Goal: Information Seeking & Learning: Learn about a topic

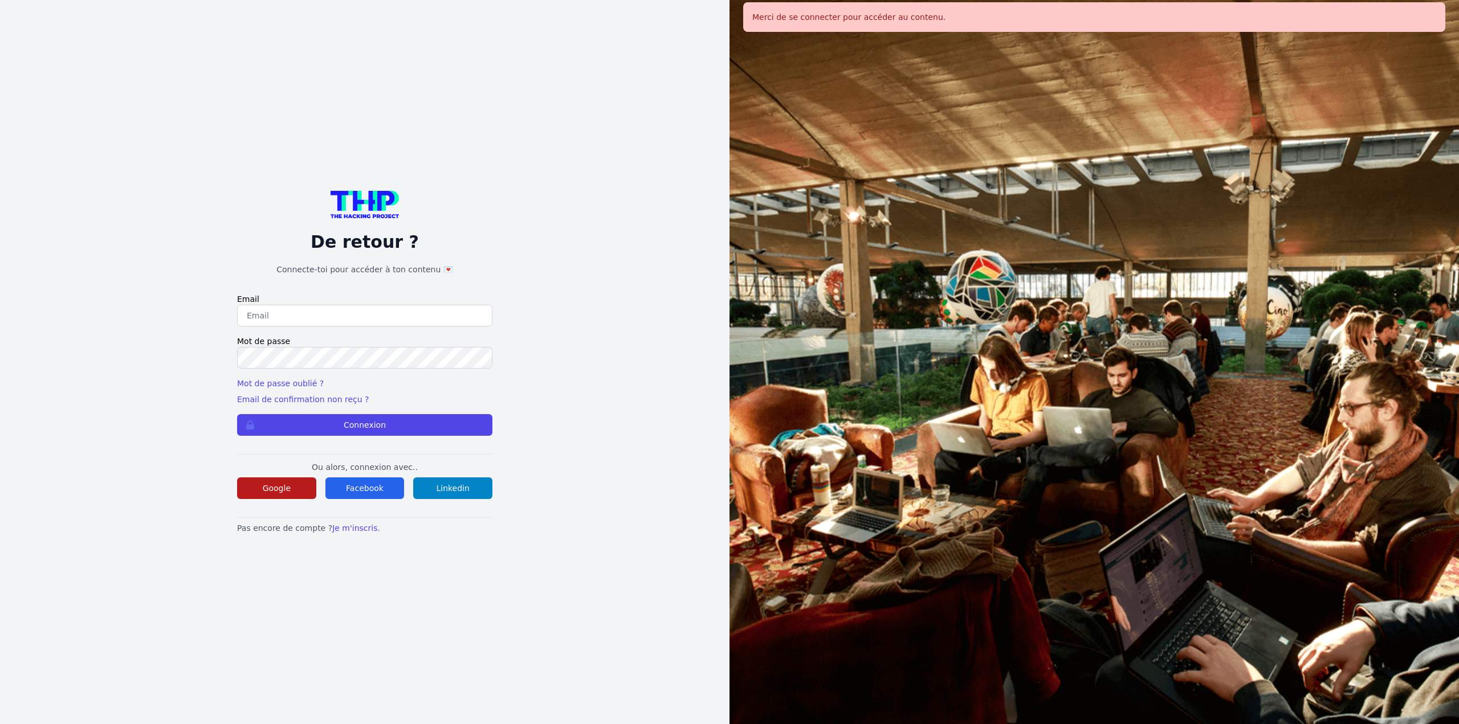
click at [270, 489] on button "Google" at bounding box center [276, 489] width 79 height 22
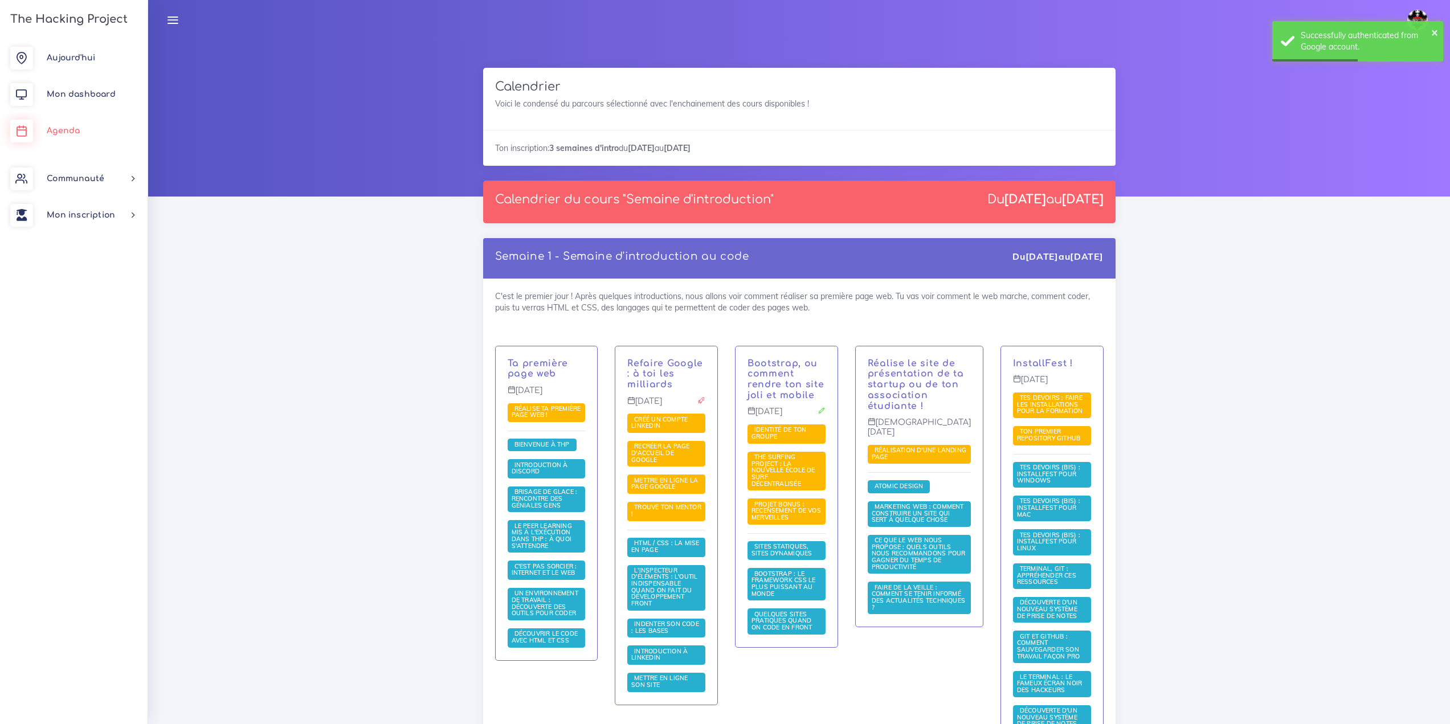
click at [38, 134] on link "Agenda" at bounding box center [74, 131] width 148 height 36
drag, startPoint x: 0, startPoint y: 0, endPoint x: 223, endPoint y: 404, distance: 461.7
click at [65, 70] on link "Aujourd'hui" at bounding box center [74, 58] width 148 height 36
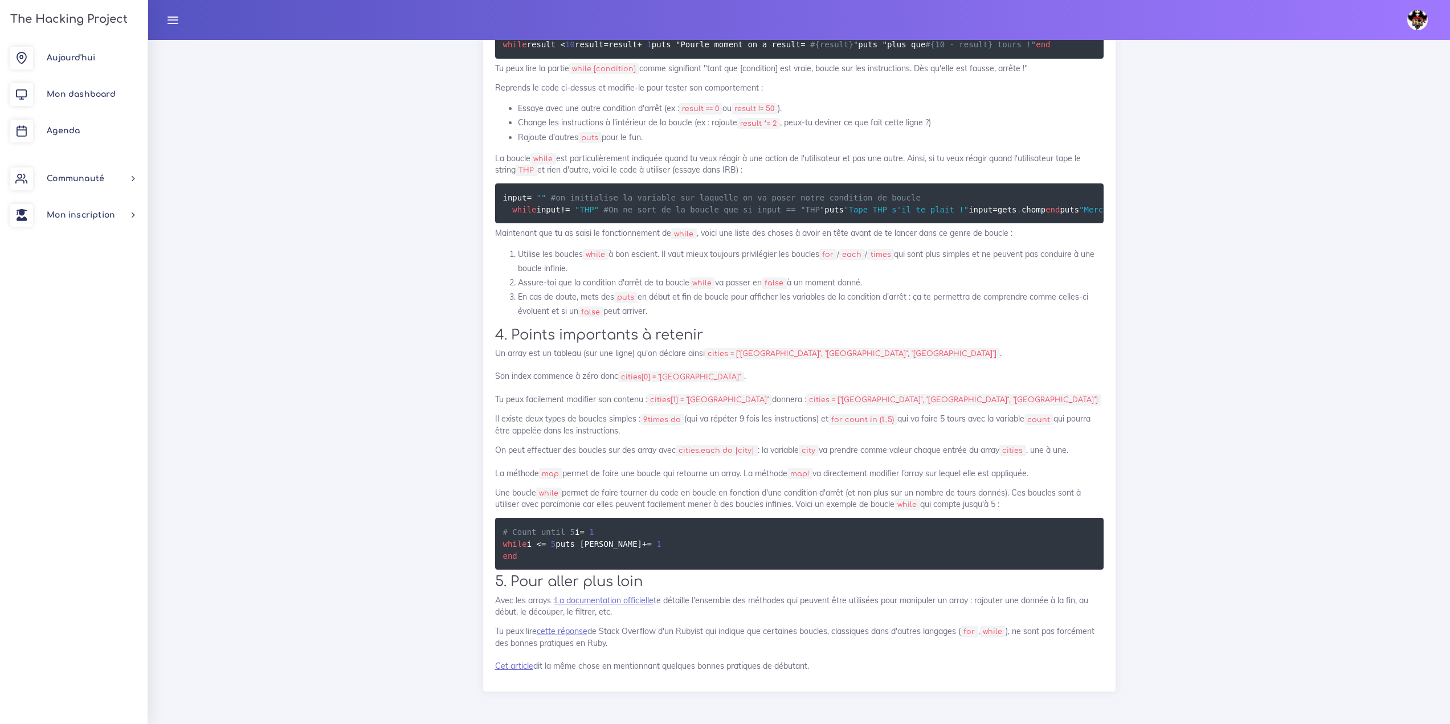
scroll to position [12841, 0]
click at [71, 125] on link "Agenda" at bounding box center [74, 131] width 148 height 36
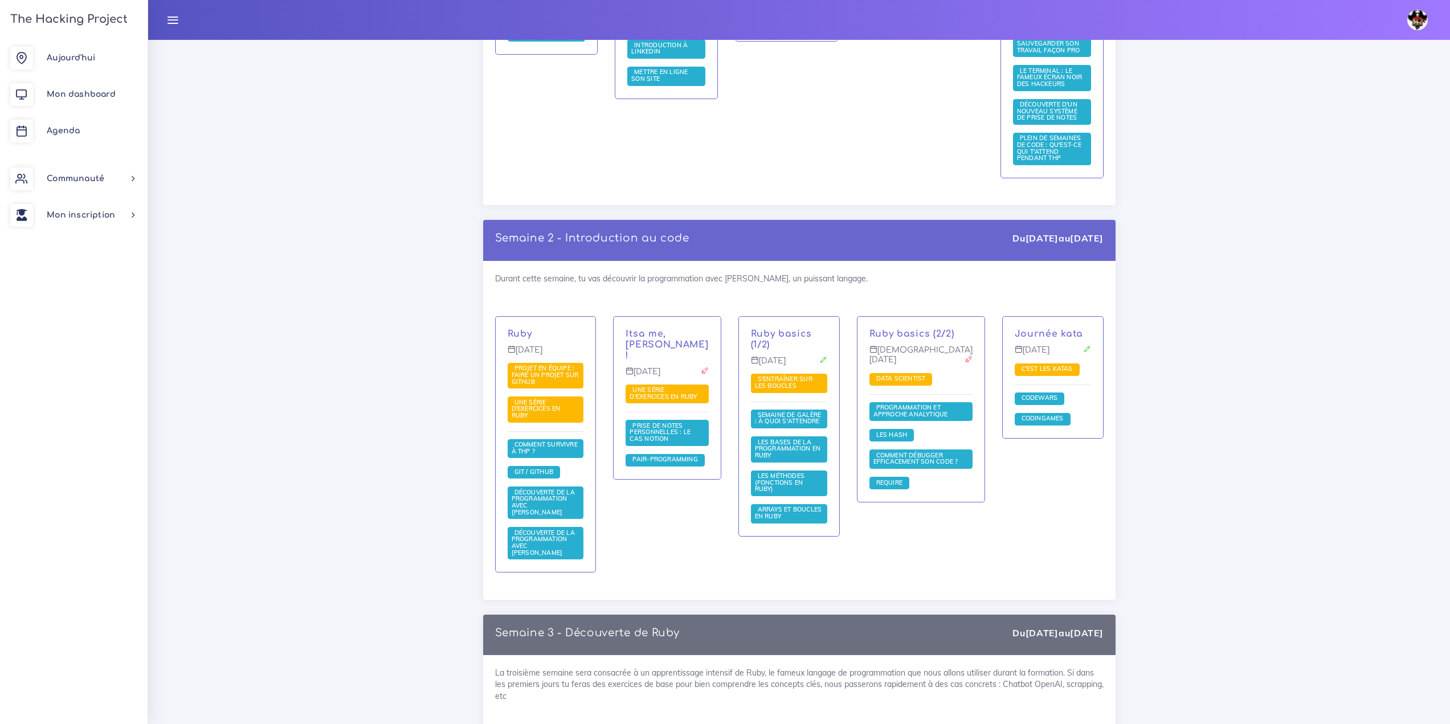
scroll to position [855, 0]
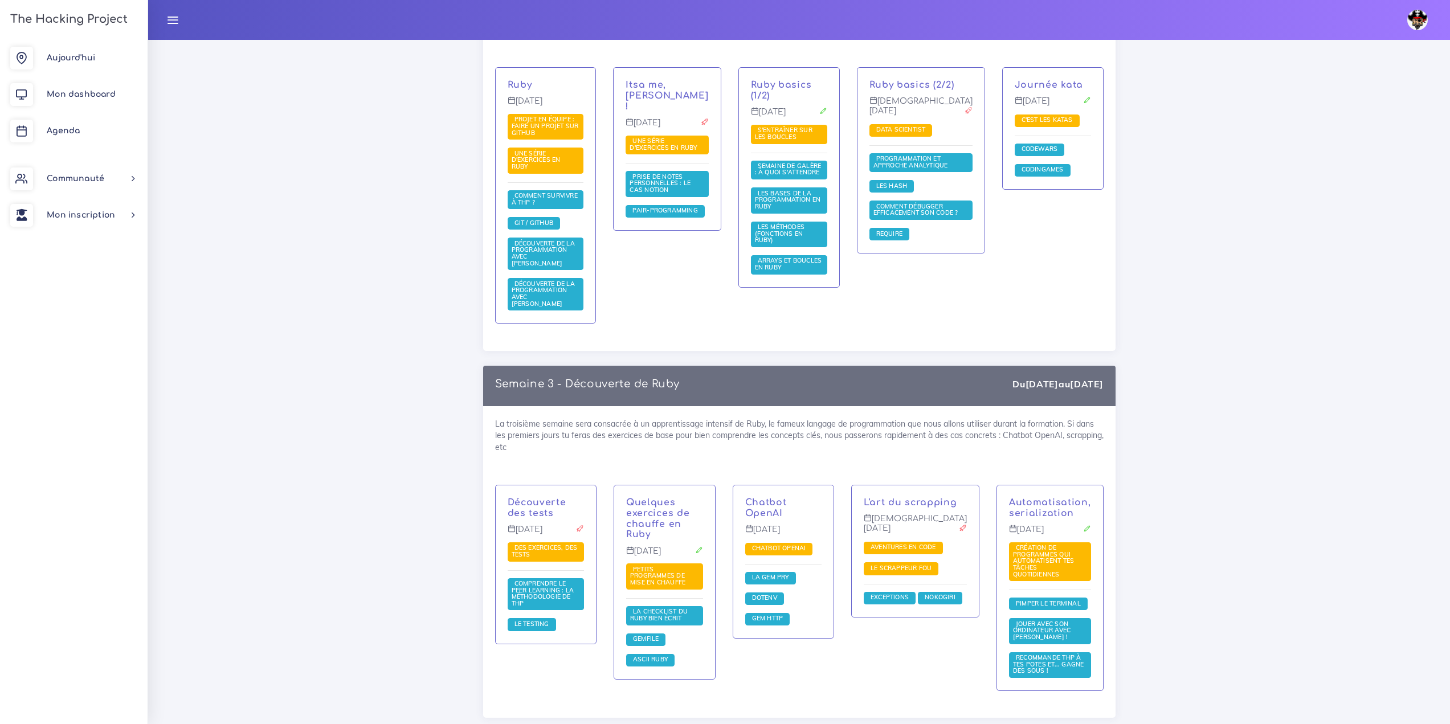
click at [1422, 25] on img at bounding box center [1418, 20] width 21 height 21
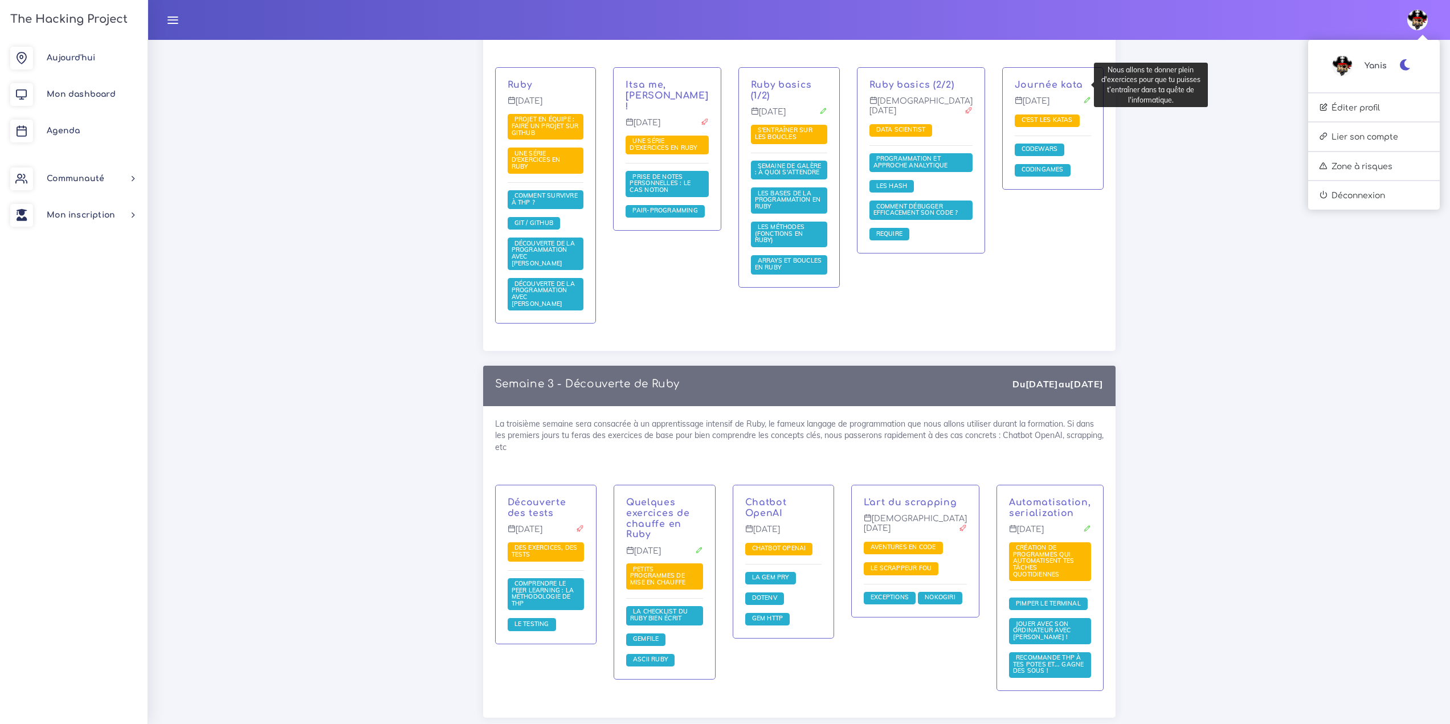
click at [1078, 83] on p "Journée kata" at bounding box center [1053, 85] width 76 height 11
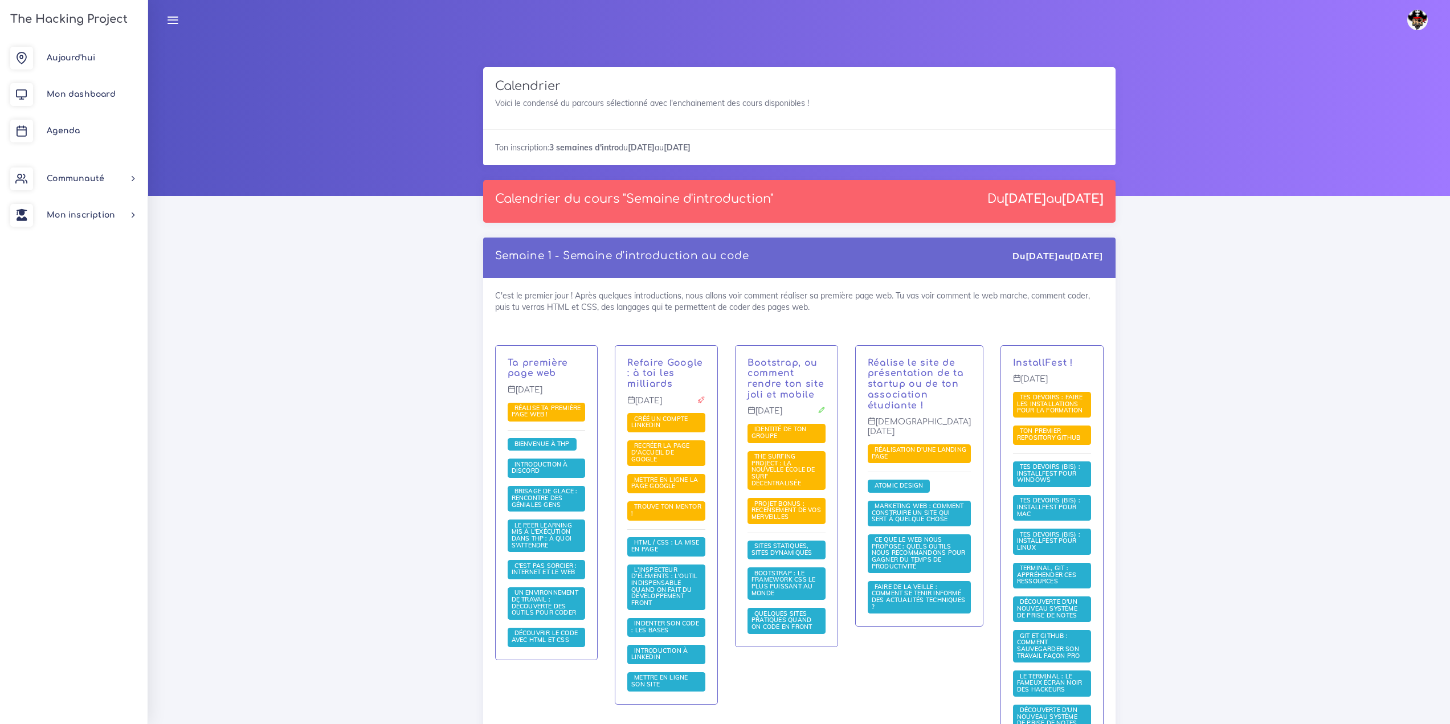
scroll to position [0, 0]
click at [45, 138] on link "Agenda" at bounding box center [74, 131] width 148 height 36
click at [83, 88] on link "Mon dashboard" at bounding box center [74, 94] width 148 height 36
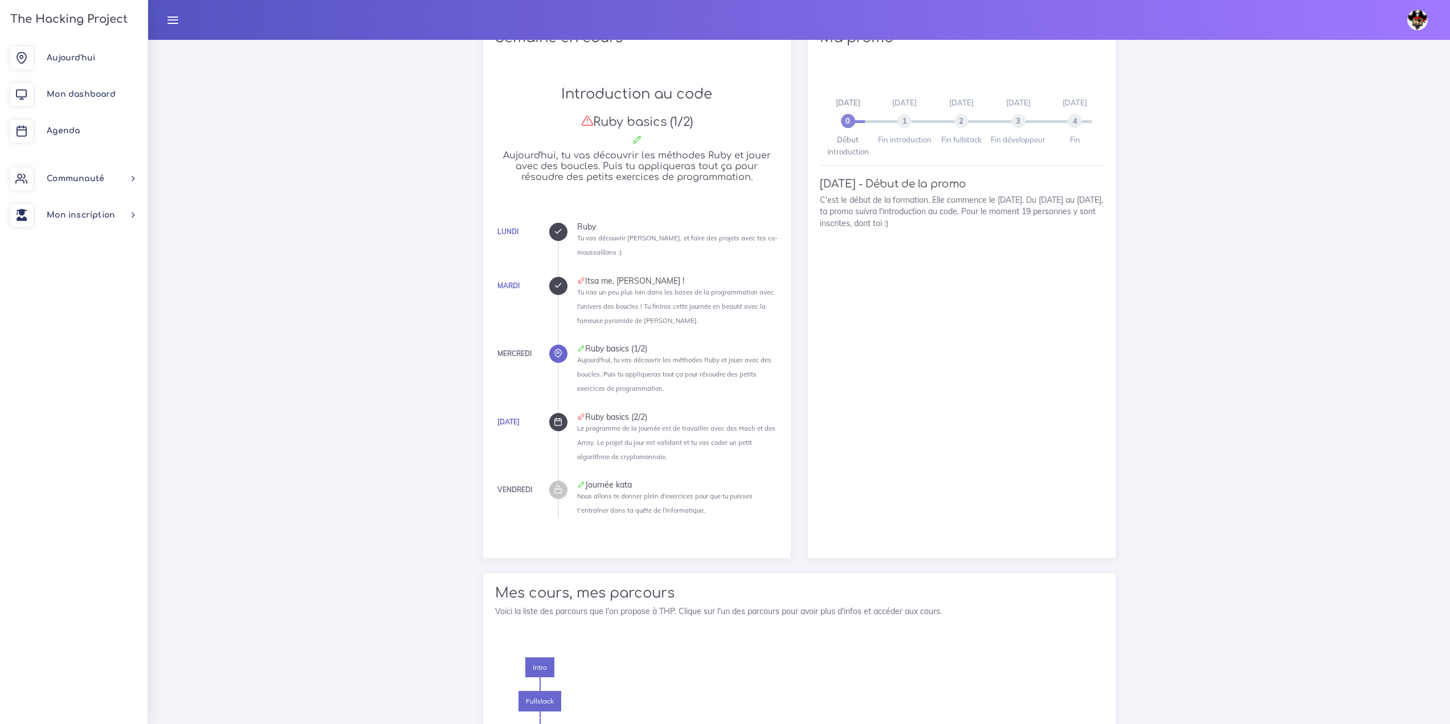
scroll to position [566, 0]
click at [1289, 641] on div "Dashboard Tableau de bord de Yanis Aujourd'hui Ruby basics (1/2) Ressource S'en…" at bounding box center [799, 298] width 1302 height 1650
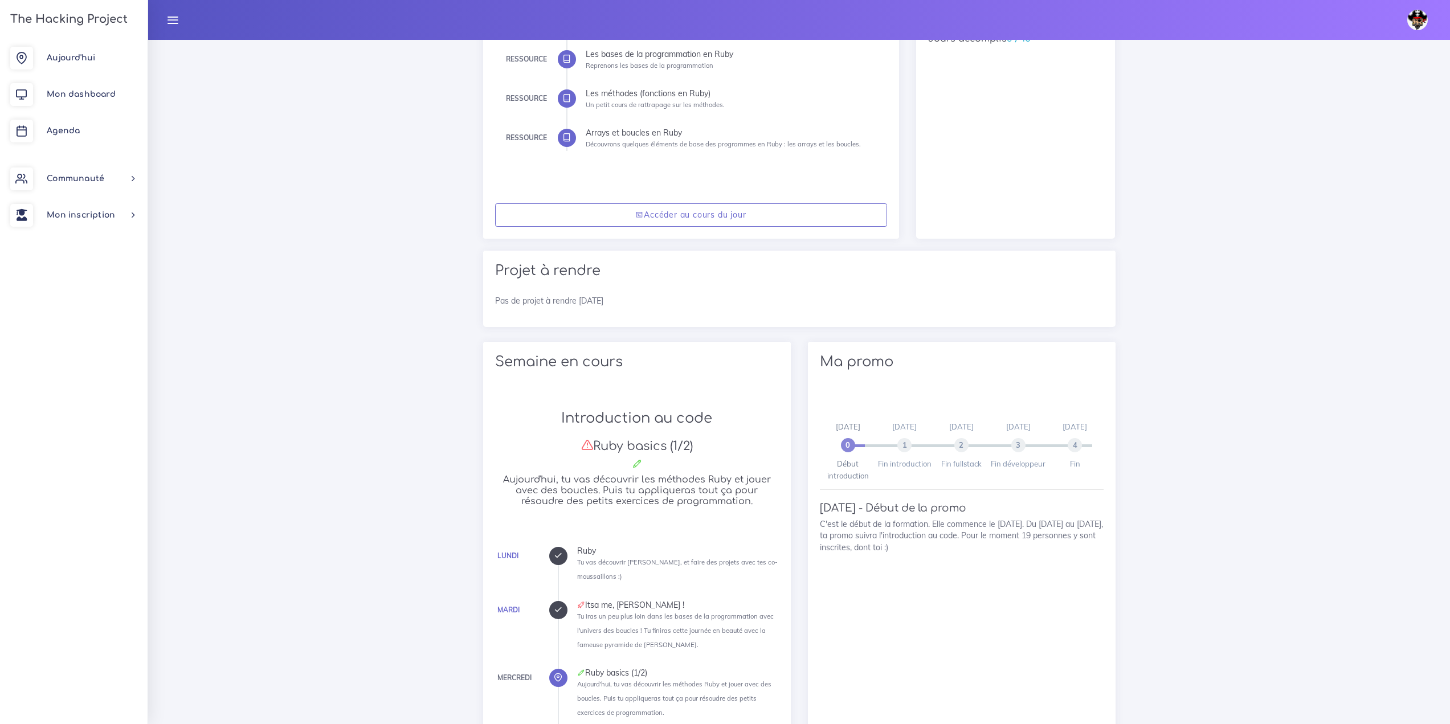
scroll to position [0, 0]
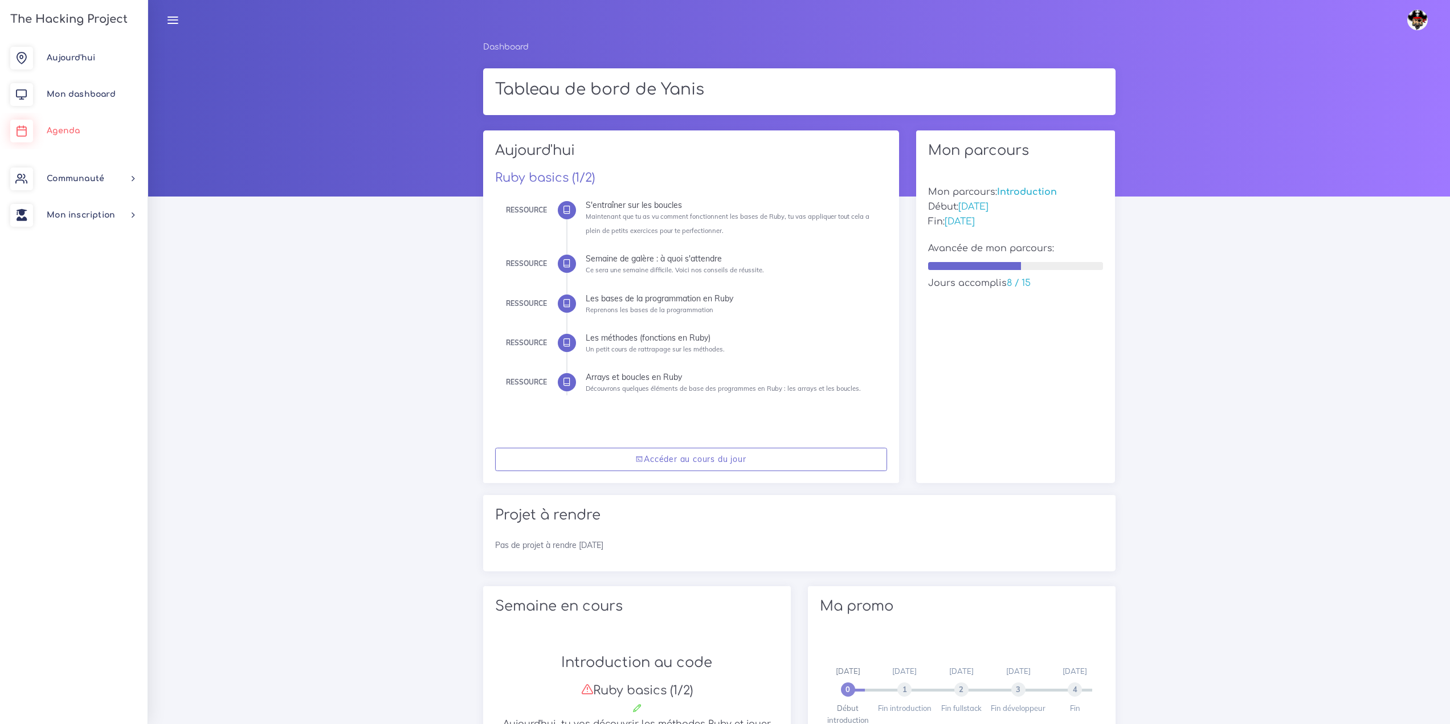
click at [92, 133] on link "Agenda" at bounding box center [74, 131] width 148 height 36
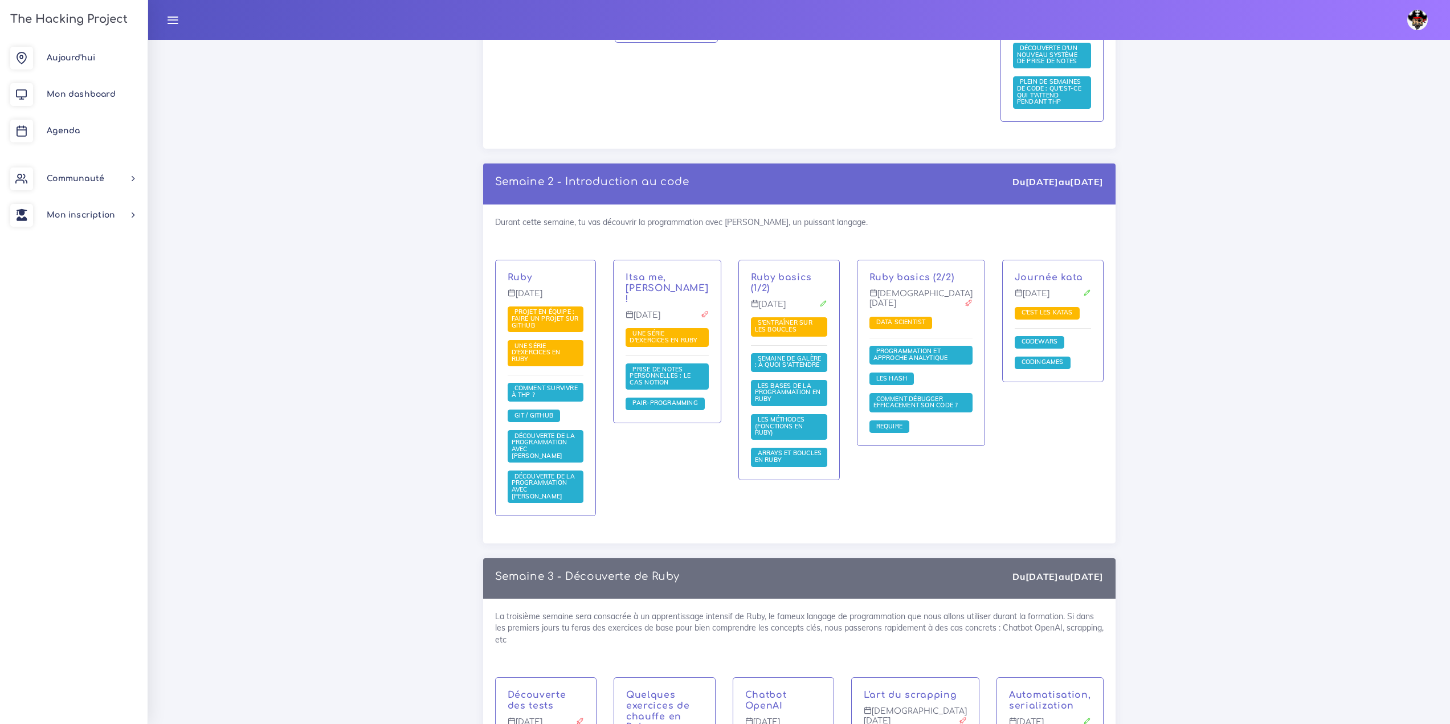
scroll to position [855, 0]
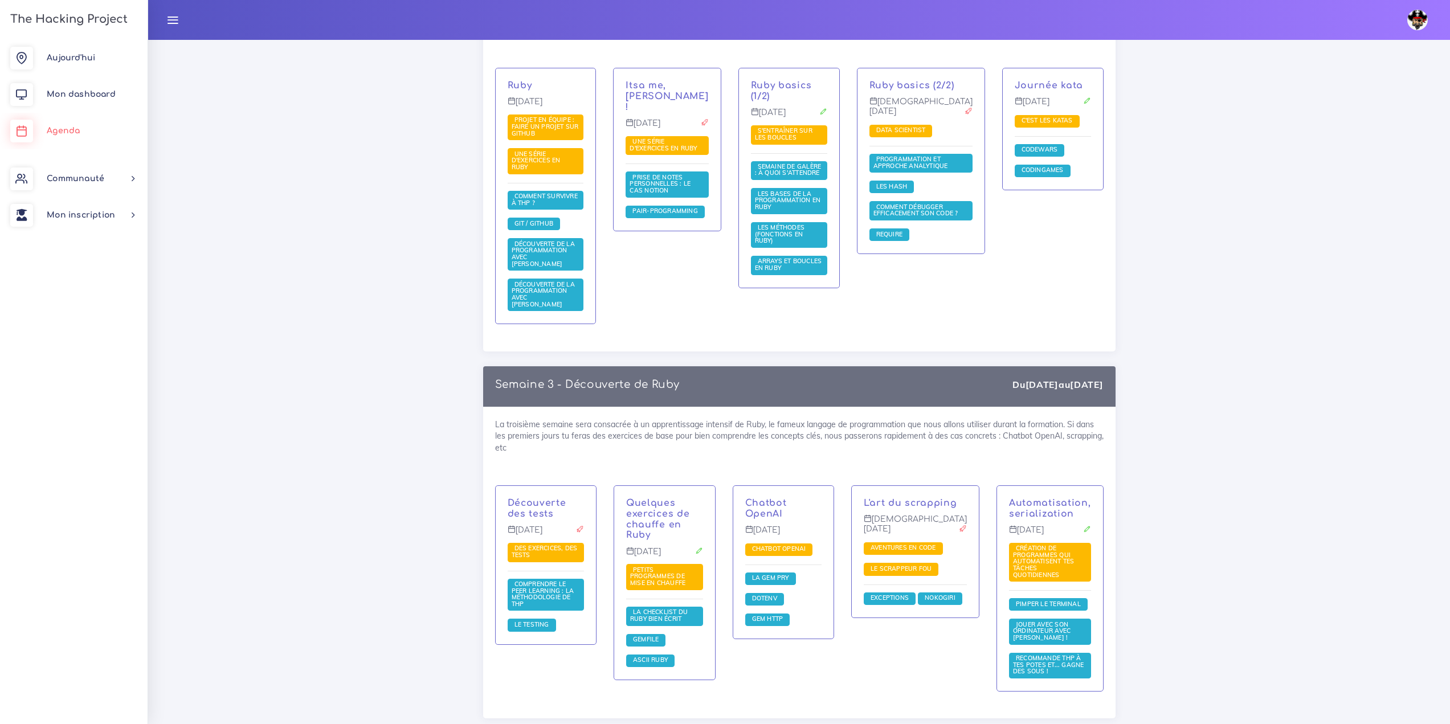
click at [90, 132] on link "Agenda" at bounding box center [74, 131] width 148 height 36
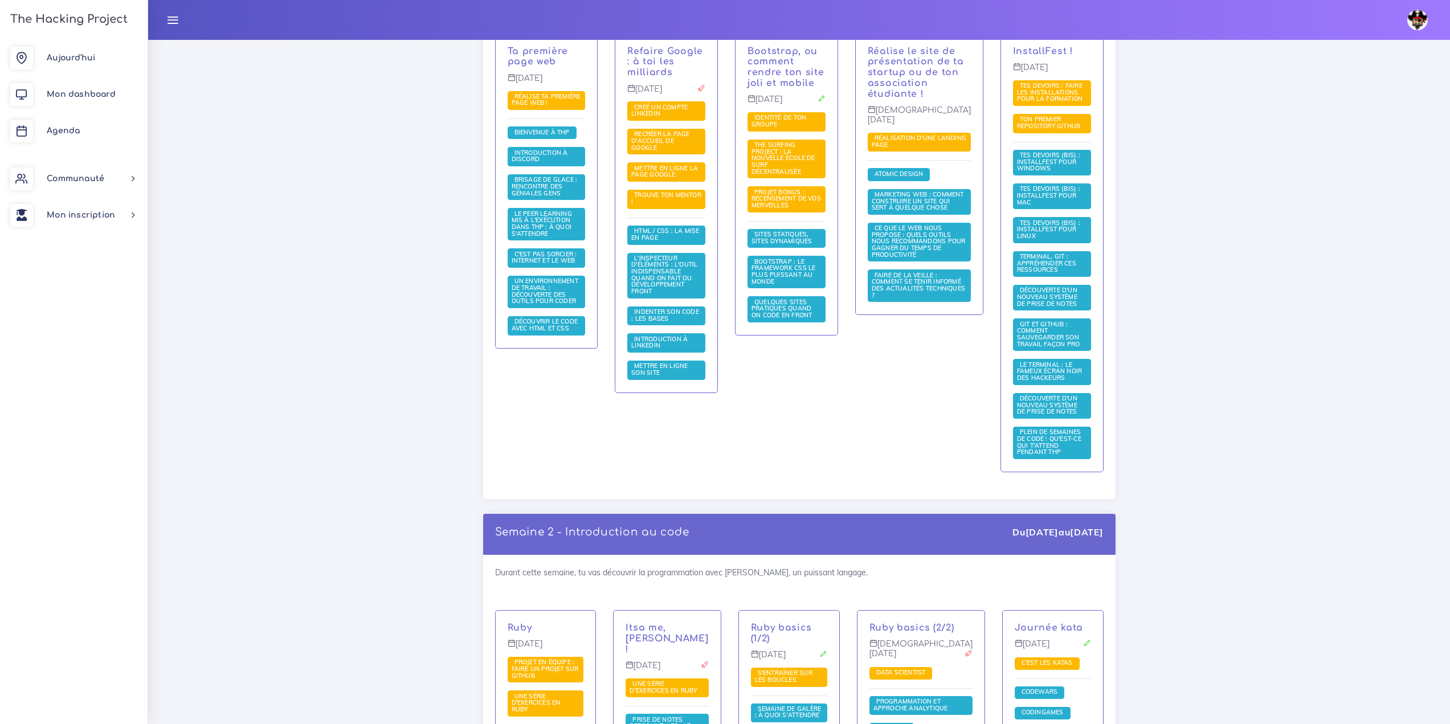
scroll to position [456, 0]
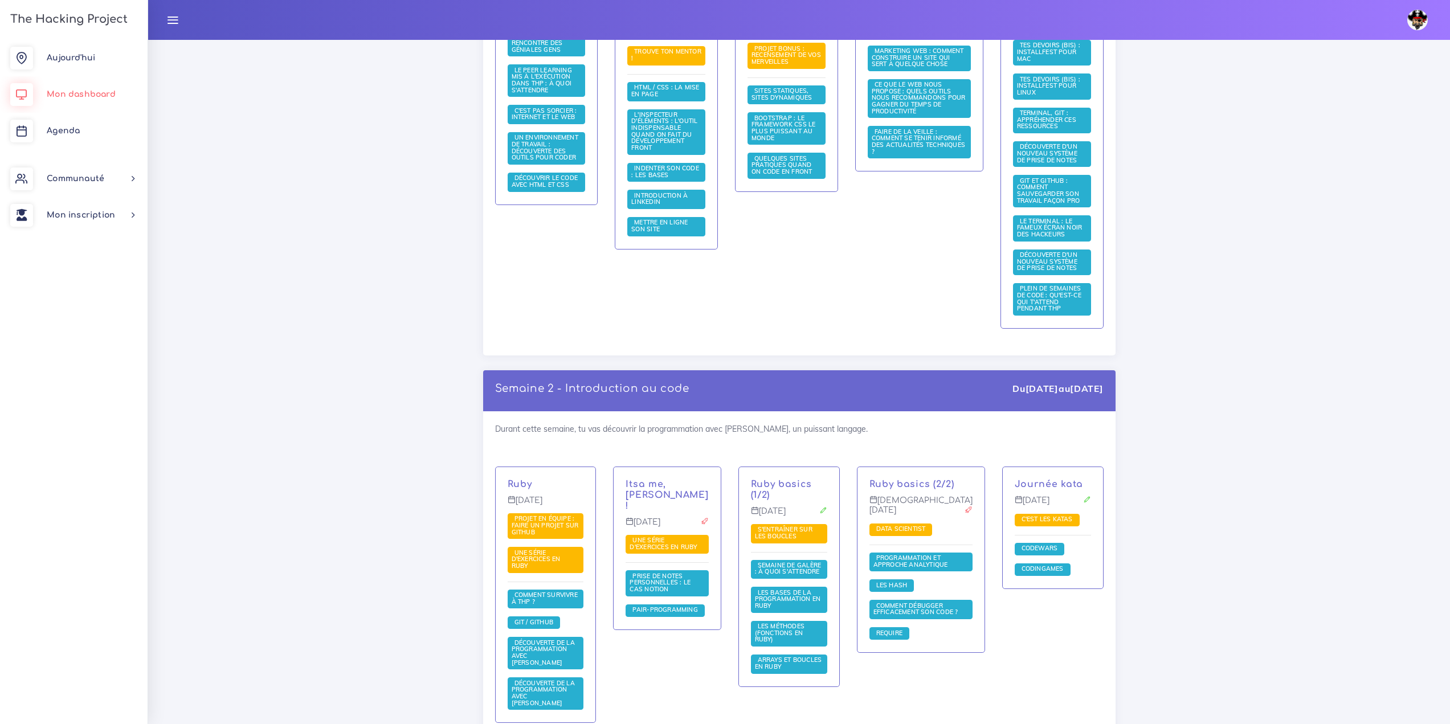
click at [74, 93] on span "Mon dashboard" at bounding box center [81, 94] width 69 height 9
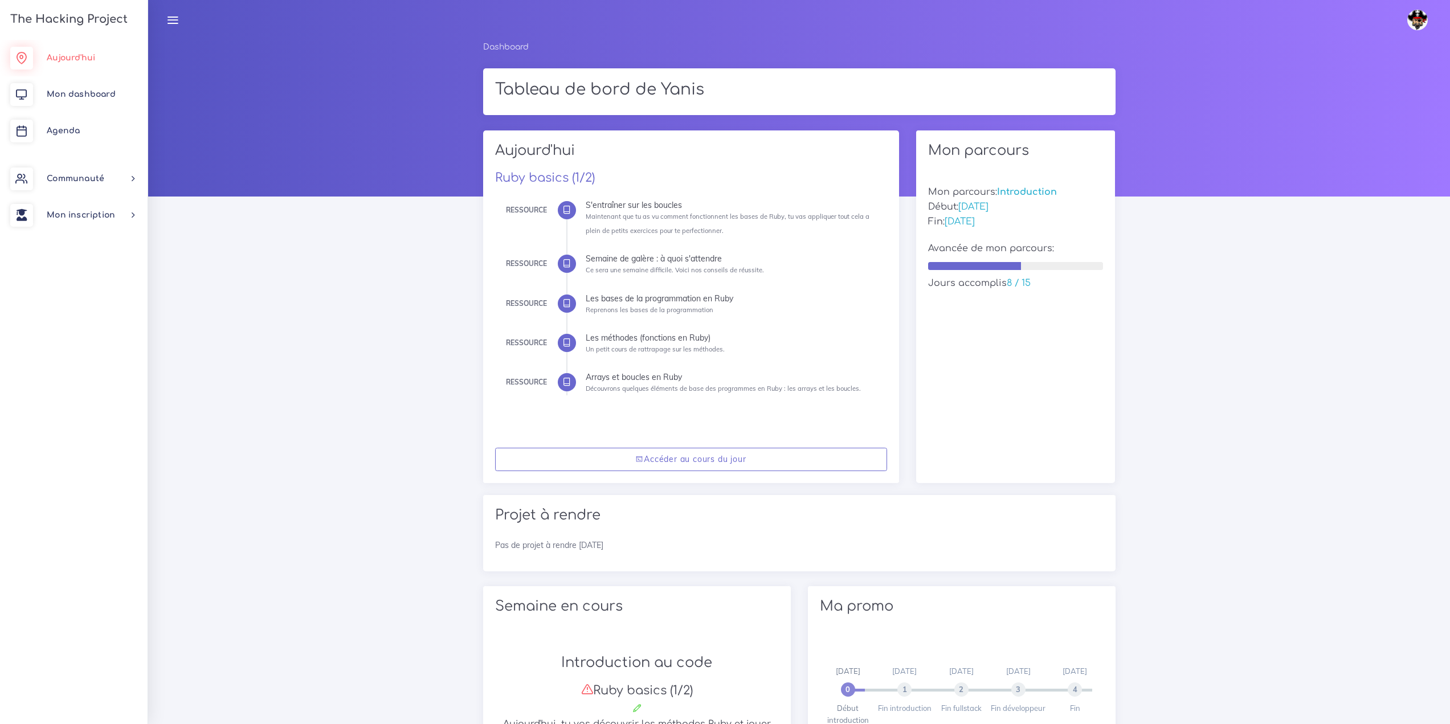
click at [56, 53] on link "Aujourd'hui" at bounding box center [74, 58] width 148 height 36
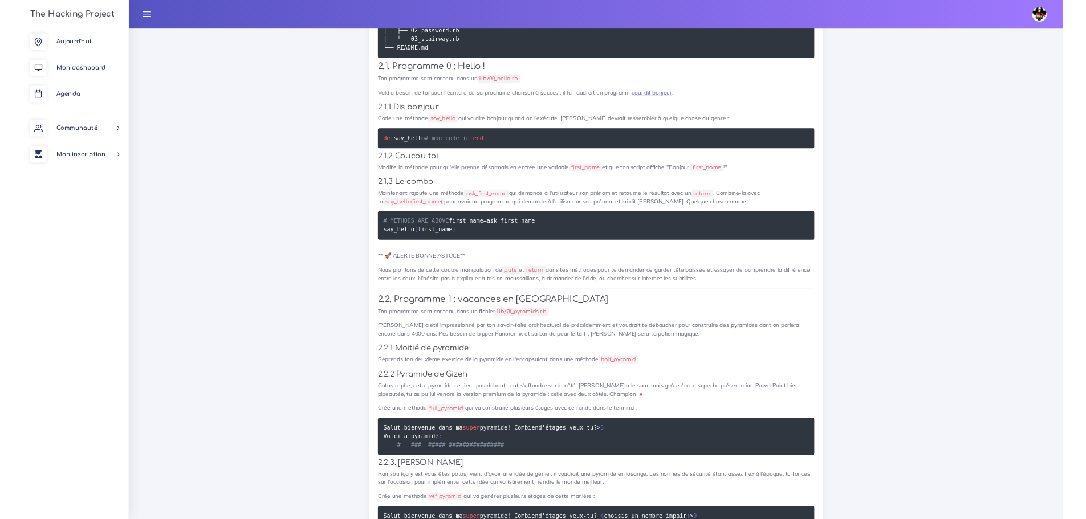
scroll to position [872, 0]
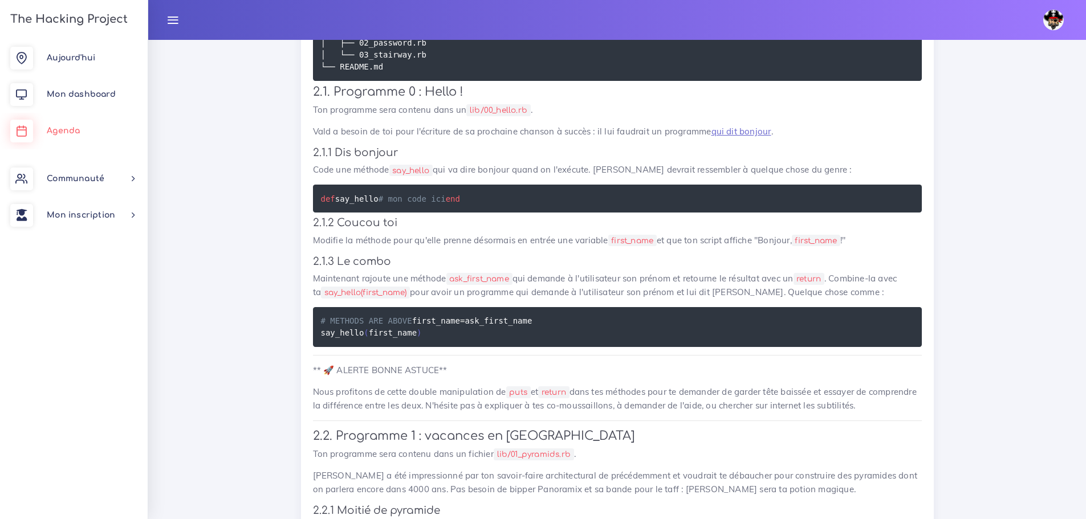
click at [76, 136] on link "Agenda" at bounding box center [74, 131] width 148 height 36
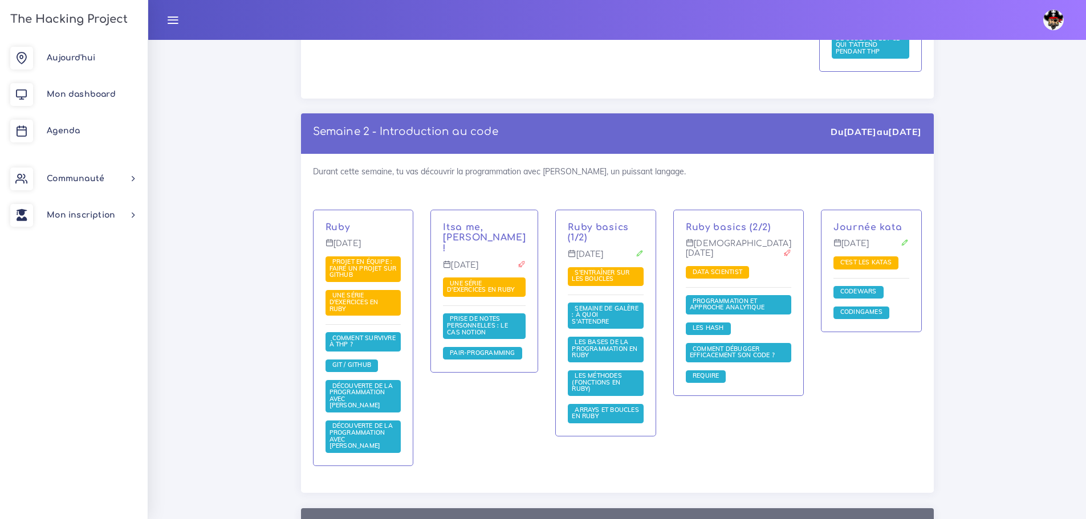
scroll to position [741, 0]
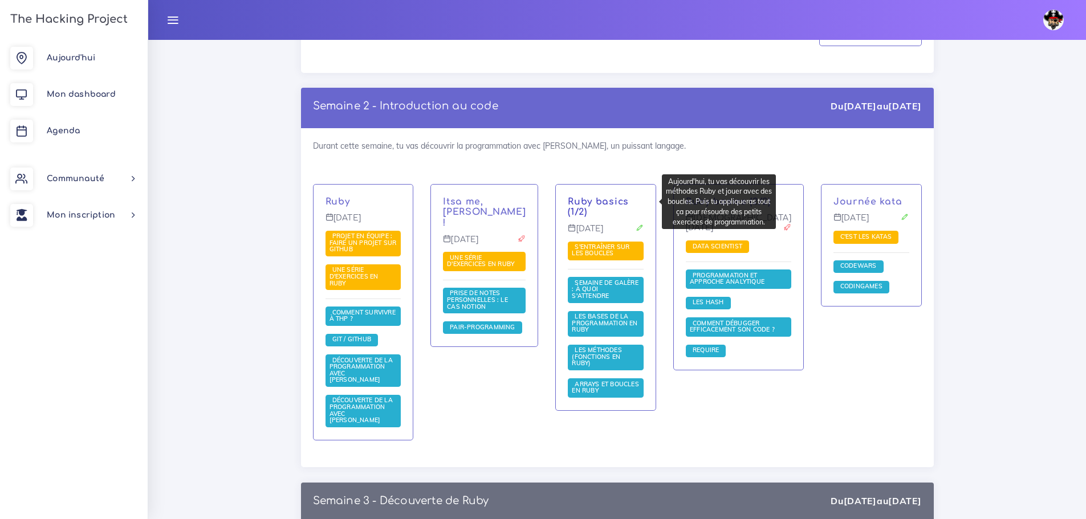
click at [609, 206] on link "Ruby basics (1/2)" at bounding box center [598, 207] width 61 height 21
click at [623, 201] on link "Ruby basics (1/2)" at bounding box center [598, 207] width 61 height 21
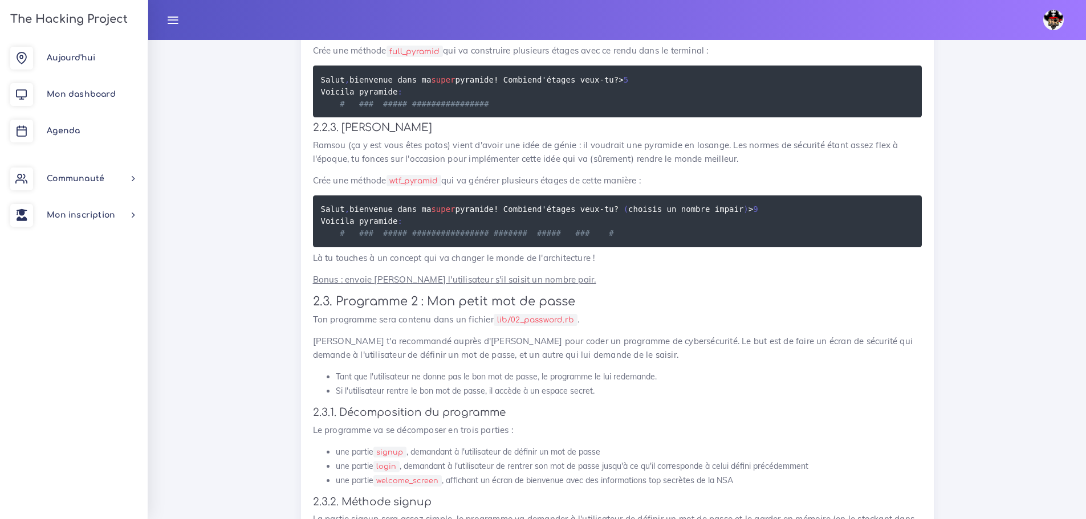
scroll to position [1368, 0]
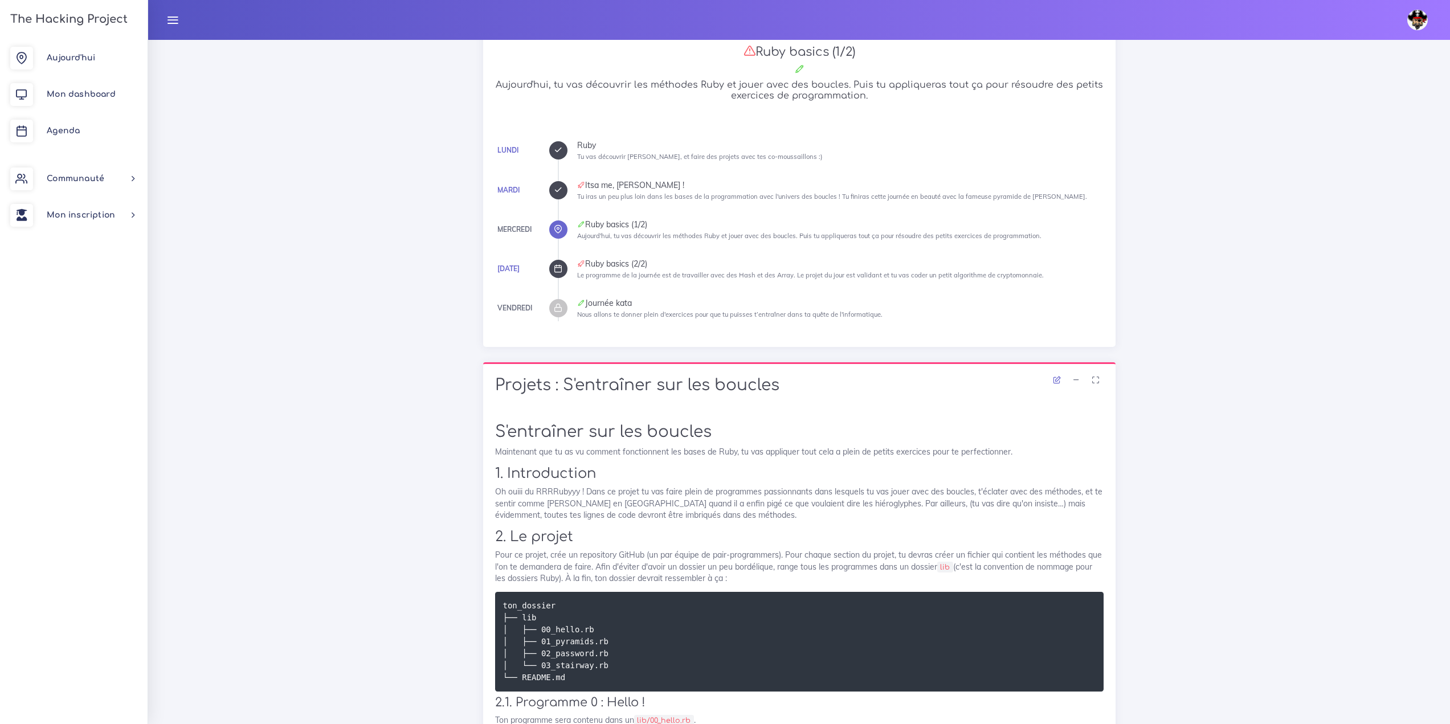
scroll to position [54, 0]
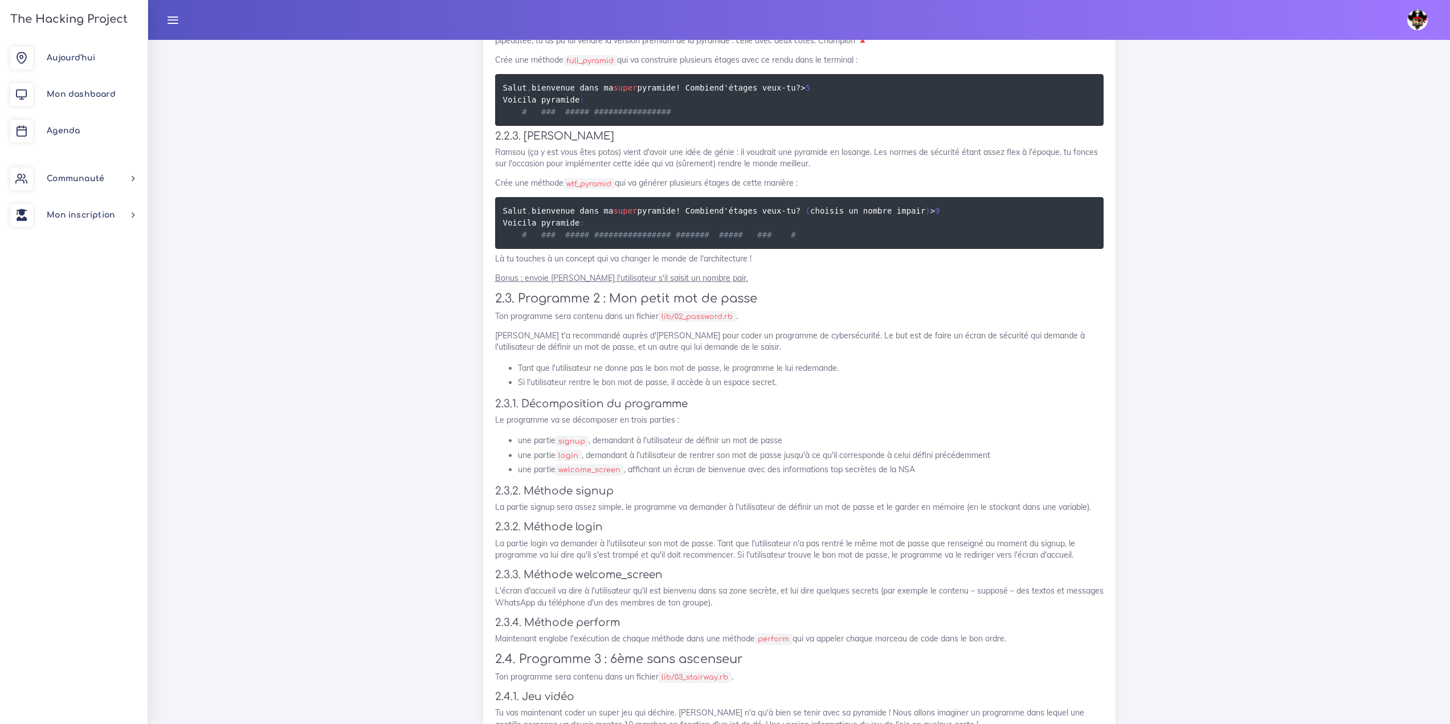
scroll to position [1365, 0]
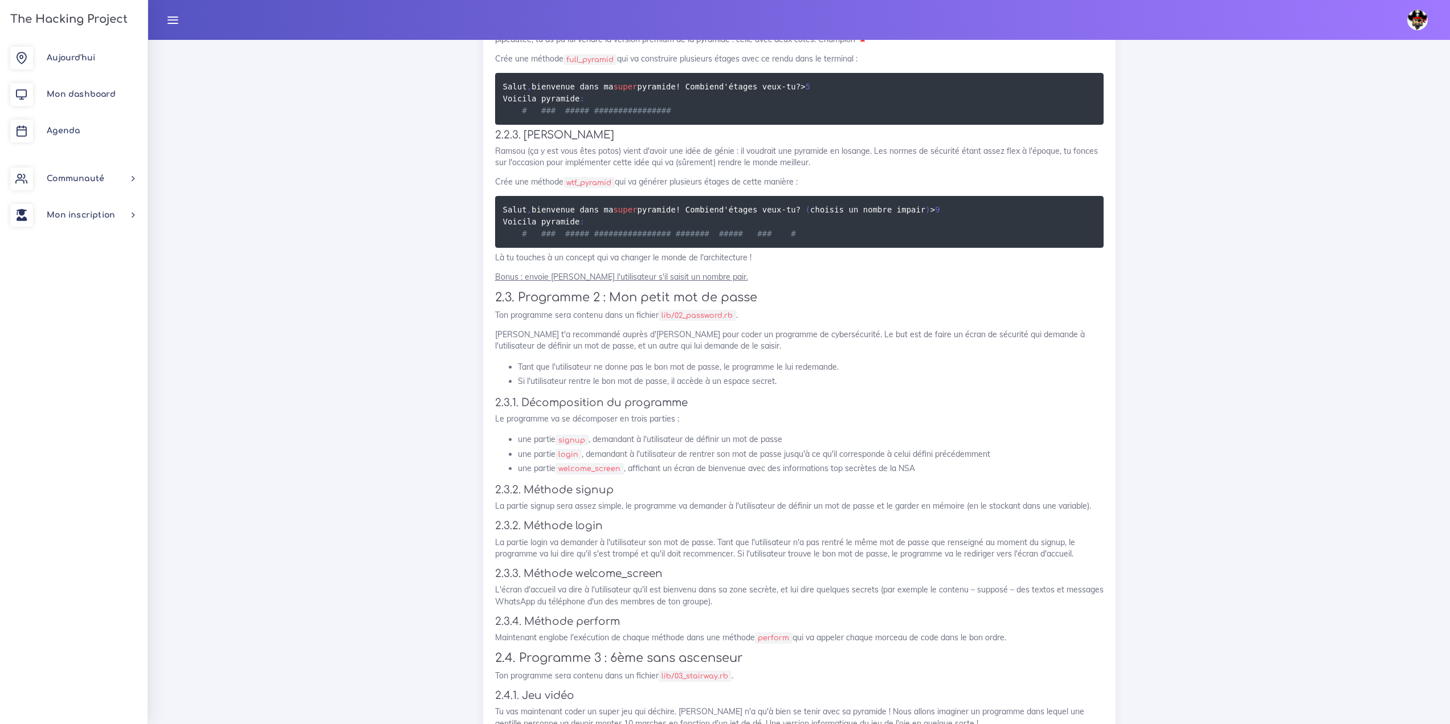
click at [619, 282] on u "Bonus : envoie bouler l'utilisateur s'il saisit un nombre pair." at bounding box center [621, 277] width 253 height 10
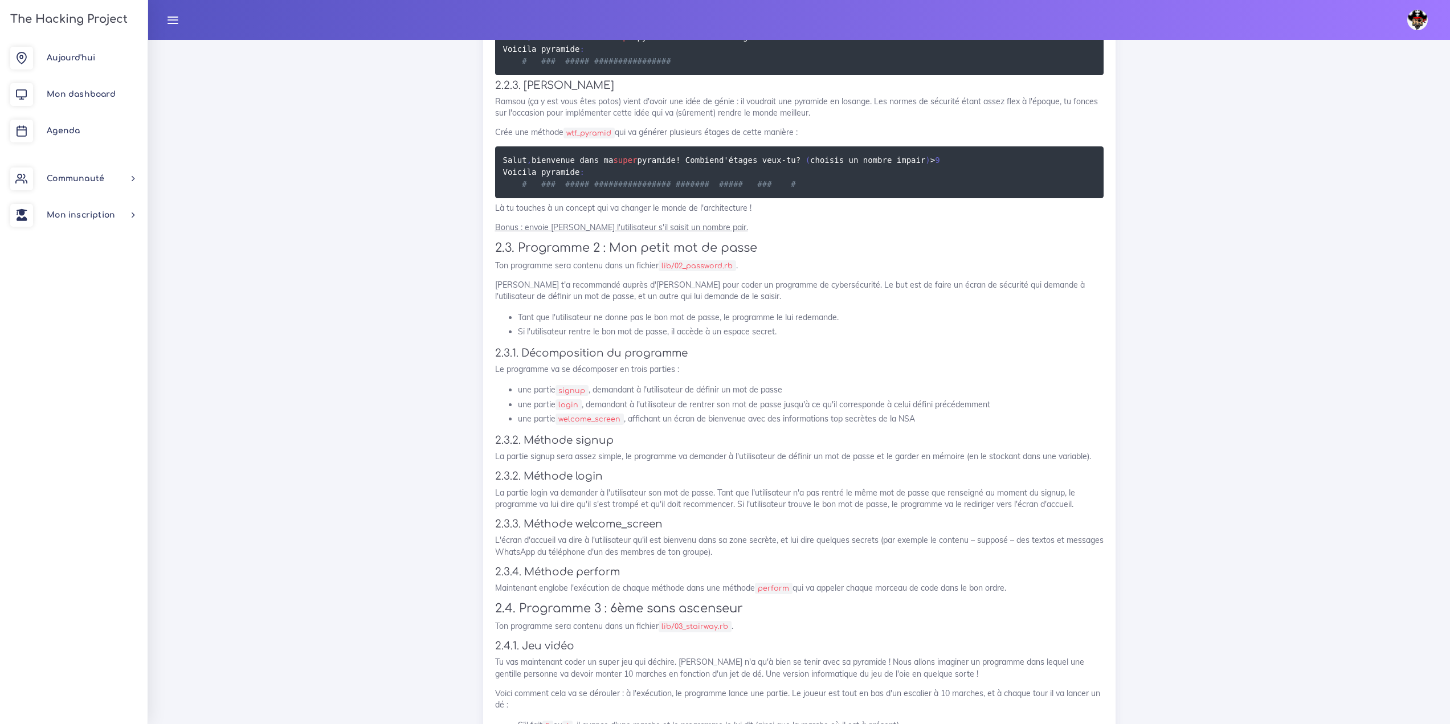
scroll to position [1593, 0]
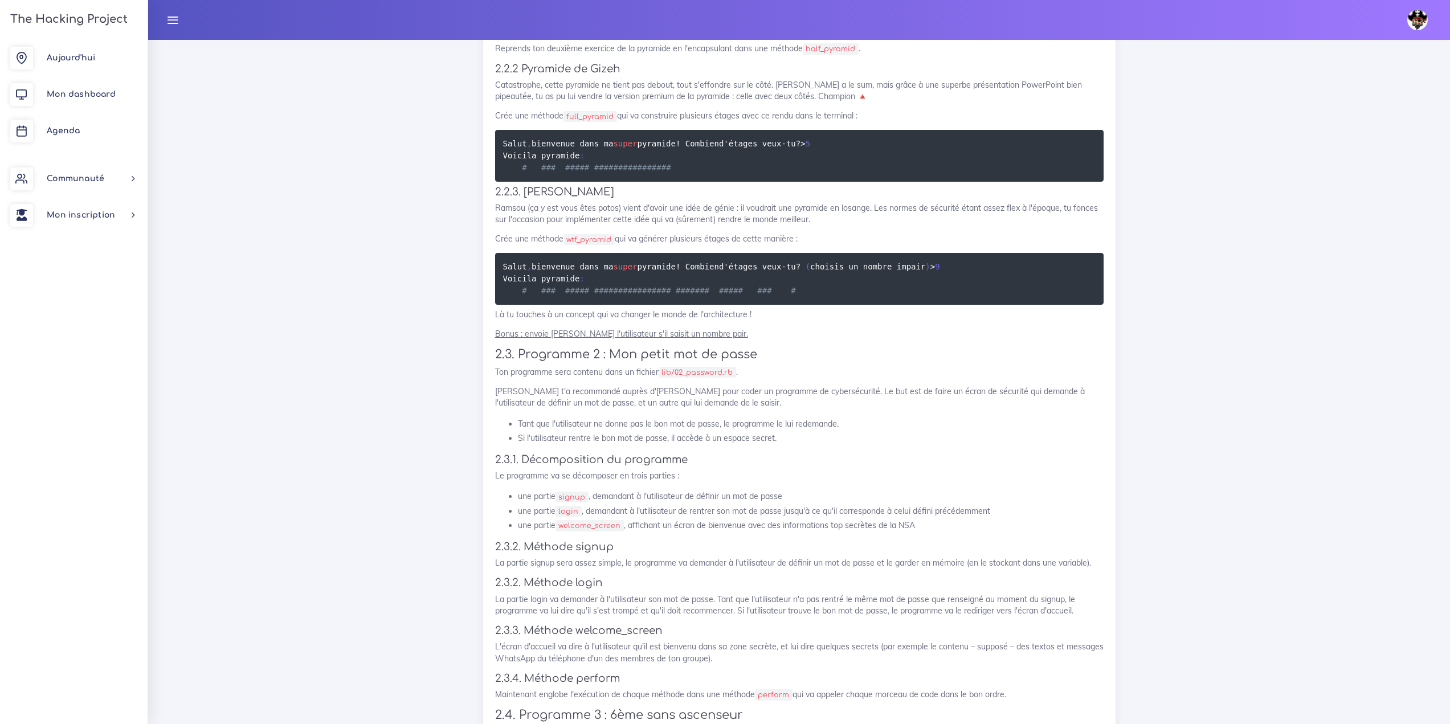
scroll to position [1080, 0]
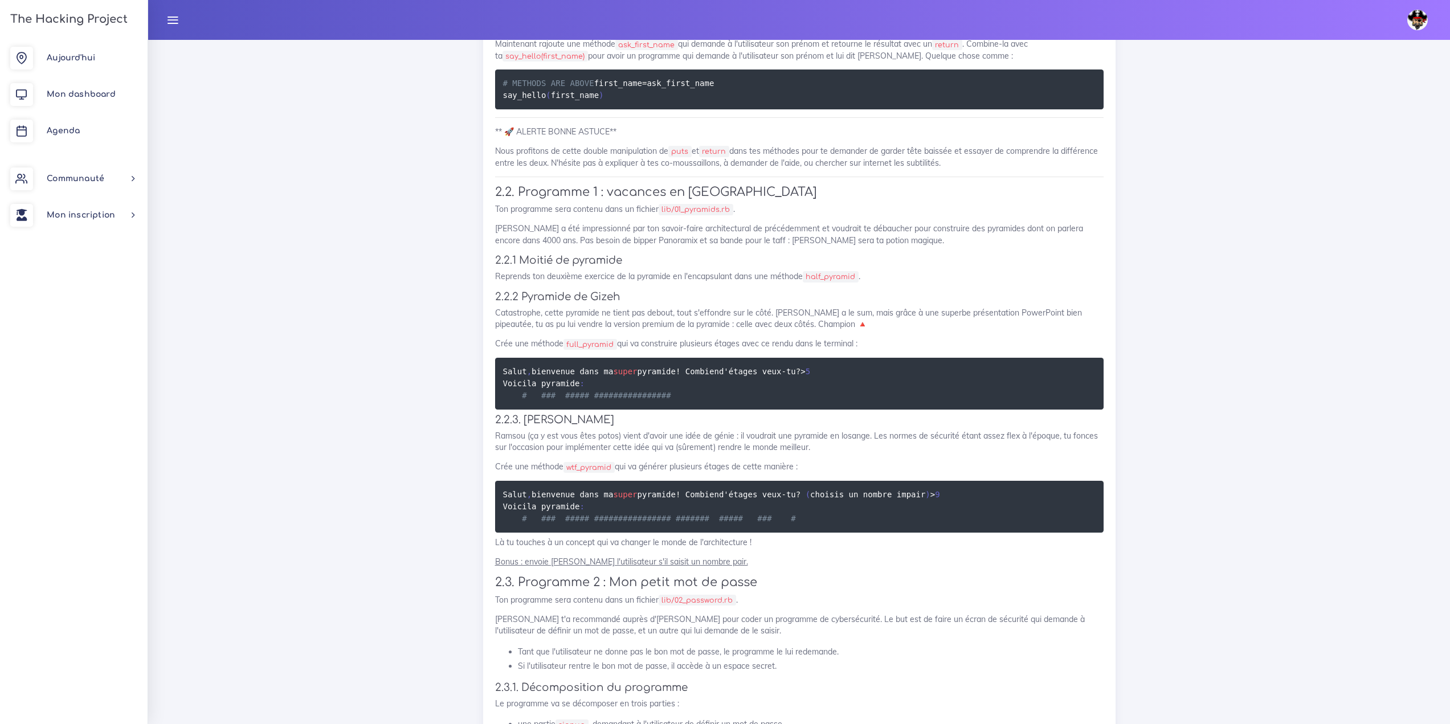
click at [1085, 19] on img at bounding box center [1418, 20] width 21 height 21
click at [1085, 71] on icon "button" at bounding box center [1406, 64] width 12 height 11
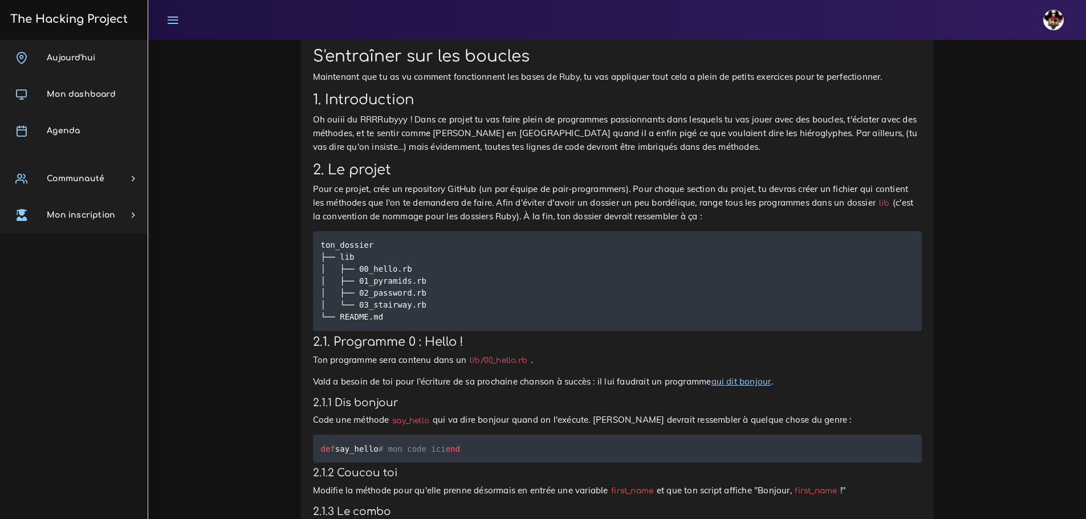
scroll to position [627, 0]
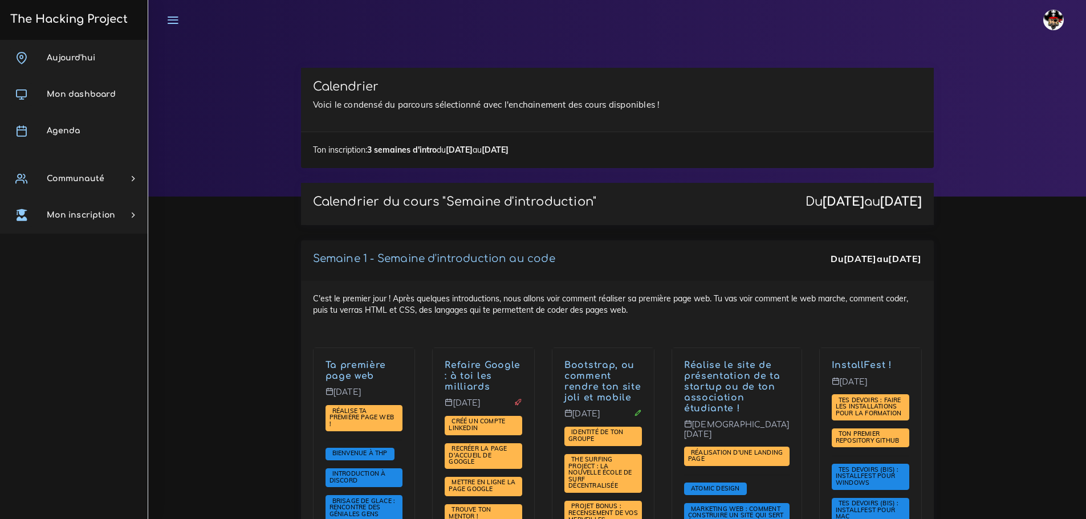
scroll to position [741, 0]
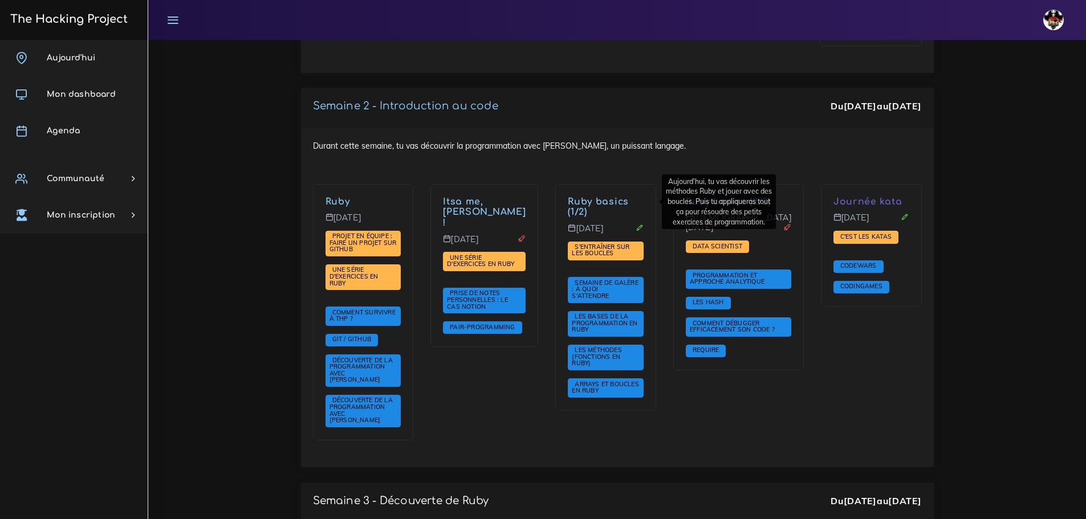
click at [608, 204] on link "Ruby basics (1/2)" at bounding box center [598, 207] width 61 height 21
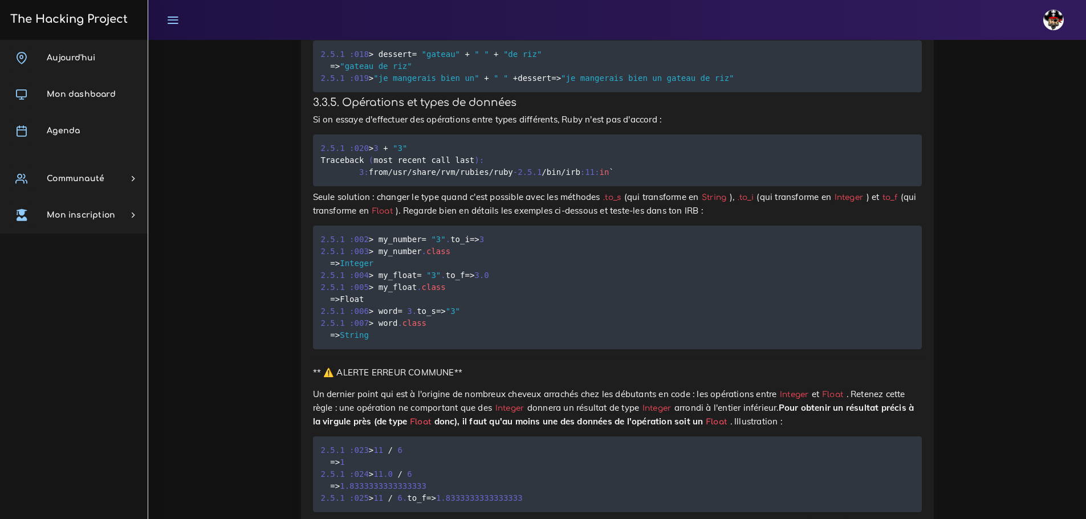
scroll to position [6724, 0]
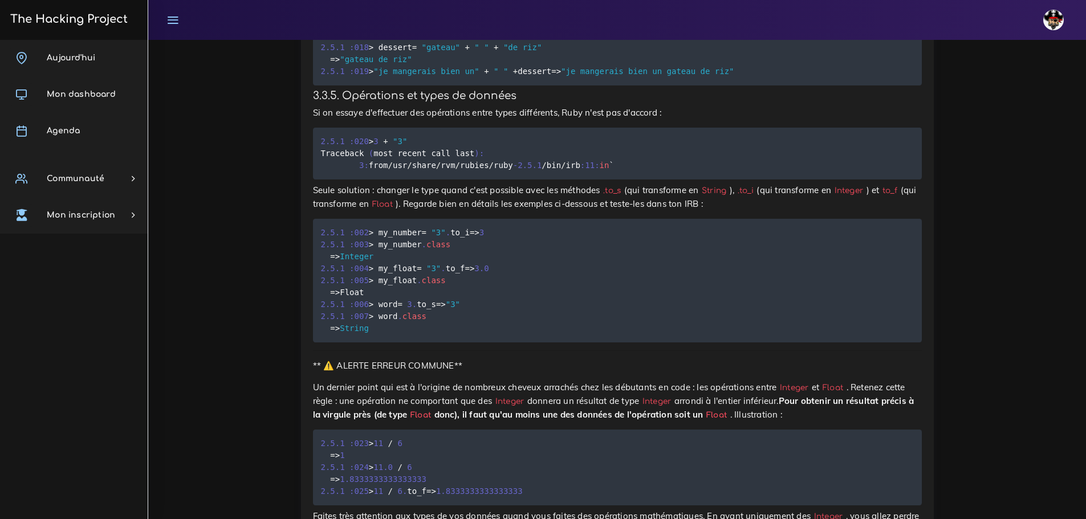
drag, startPoint x: 383, startPoint y: 358, endPoint x: 254, endPoint y: 342, distance: 130.4
drag, startPoint x: 203, startPoint y: 440, endPoint x: 119, endPoint y: 339, distance: 131.5
click at [119, 339] on div "[DATE] Mon dashboard [GEOGRAPHIC_DATA] Communauté [GEOGRAPHIC_DATA] Certificati…" at bounding box center [74, 279] width 148 height 479
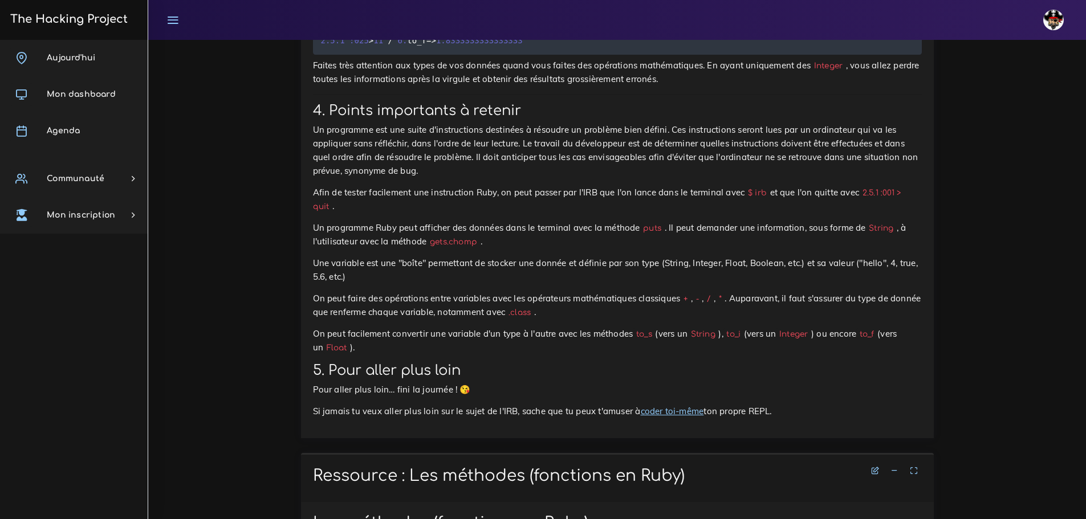
scroll to position [7180, 0]
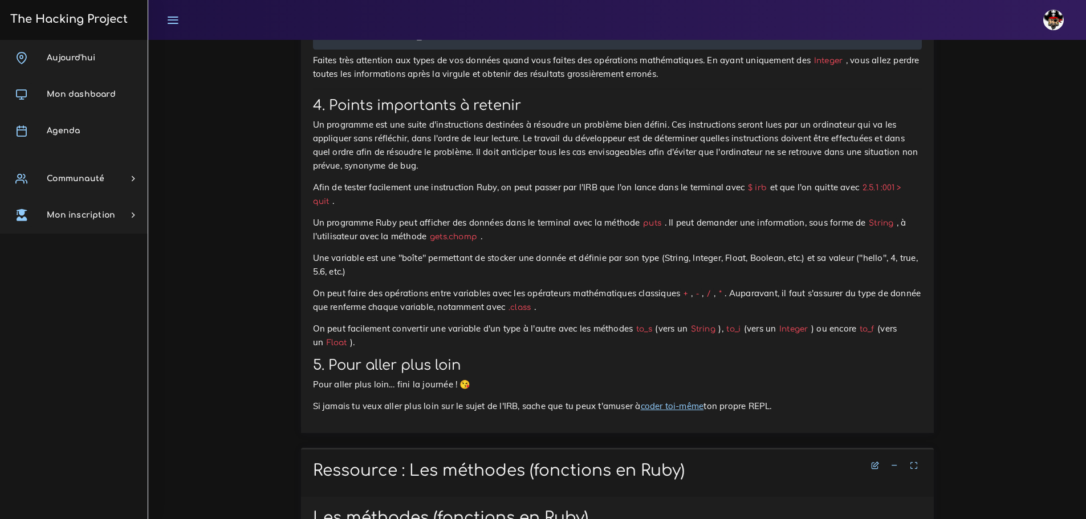
drag, startPoint x: 366, startPoint y: 299, endPoint x: 258, endPoint y: 246, distance: 120.3
drag, startPoint x: 250, startPoint y: 272, endPoint x: 229, endPoint y: 309, distance: 42.6
drag, startPoint x: 159, startPoint y: 372, endPoint x: 199, endPoint y: 471, distance: 106.9
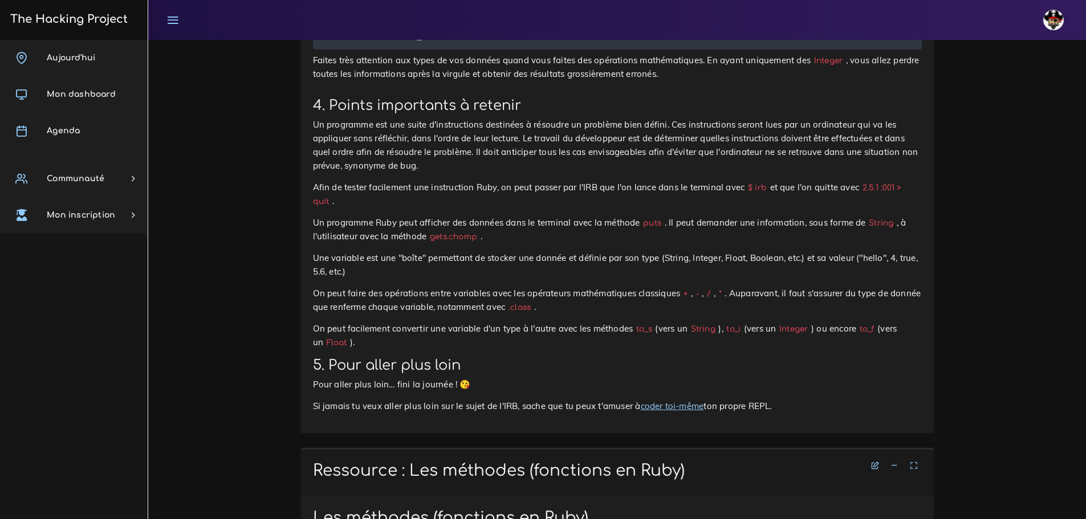
drag, startPoint x: 199, startPoint y: 471, endPoint x: 157, endPoint y: 496, distance: 48.6
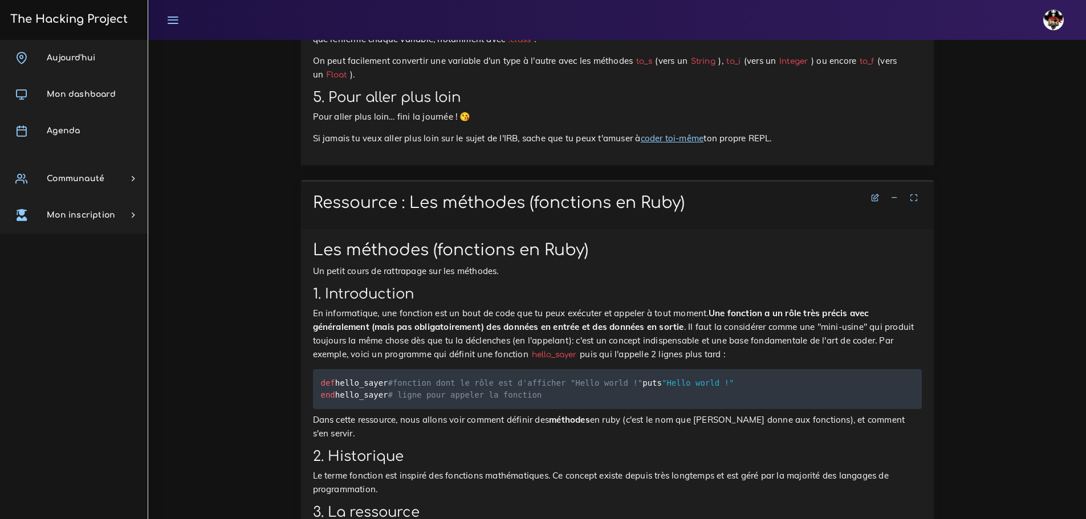
scroll to position [7465, 0]
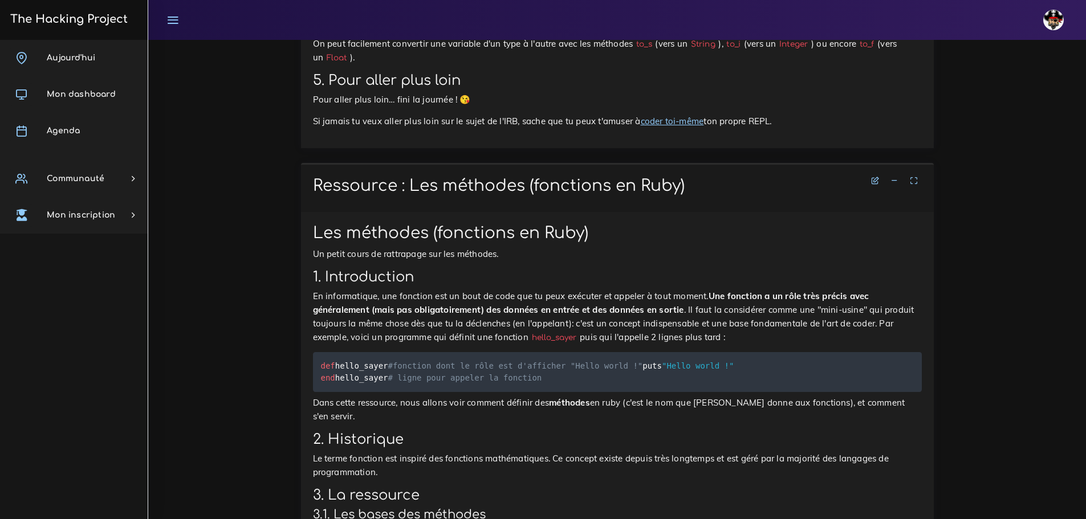
click at [704, 127] on link "coder toi-même" at bounding box center [672, 121] width 63 height 11
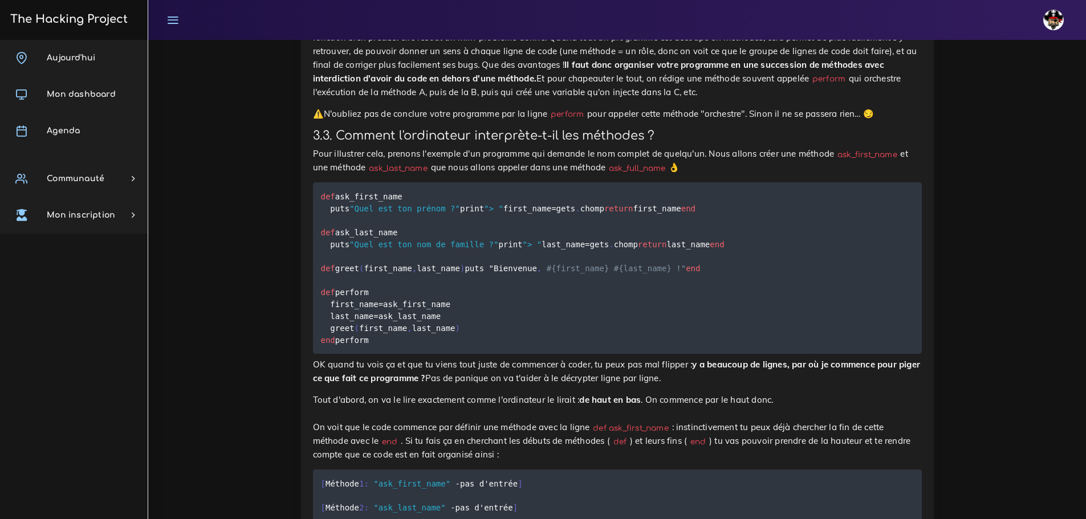
scroll to position [8035, 0]
